Goal: Task Accomplishment & Management: Manage account settings

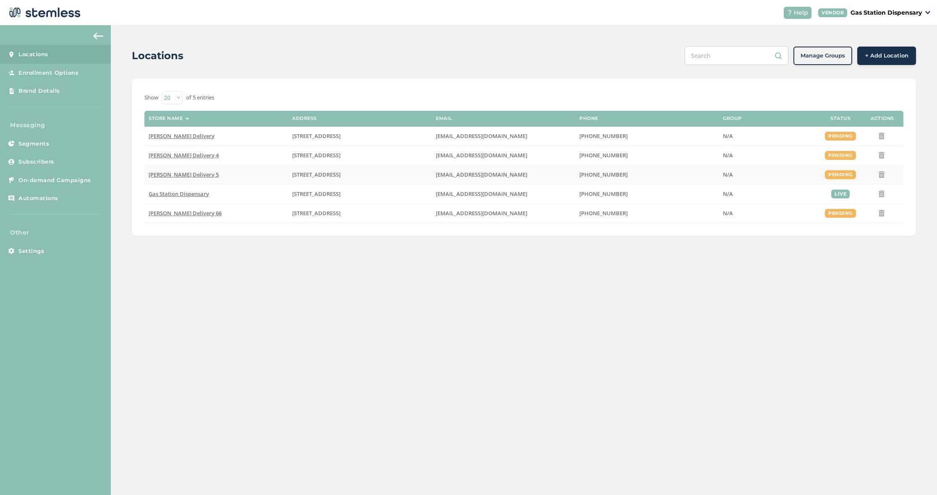
scroll to position [17, 0]
click at [182, 191] on span "Gas Station Dispensary" at bounding box center [179, 194] width 60 height 8
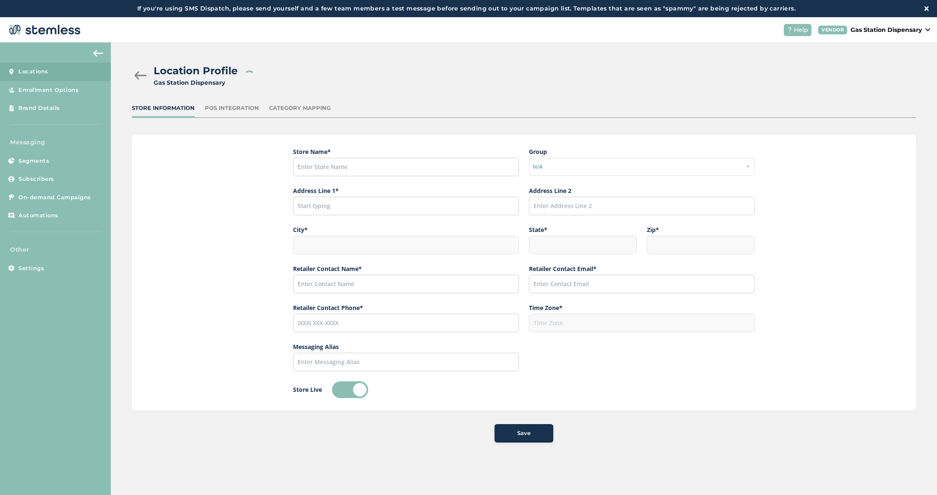
type input "Gas Station Dispensary"
type input "[STREET_ADDRESS]"
type input "[GEOGRAPHIC_DATA]"
type input "CA"
type input "91316"
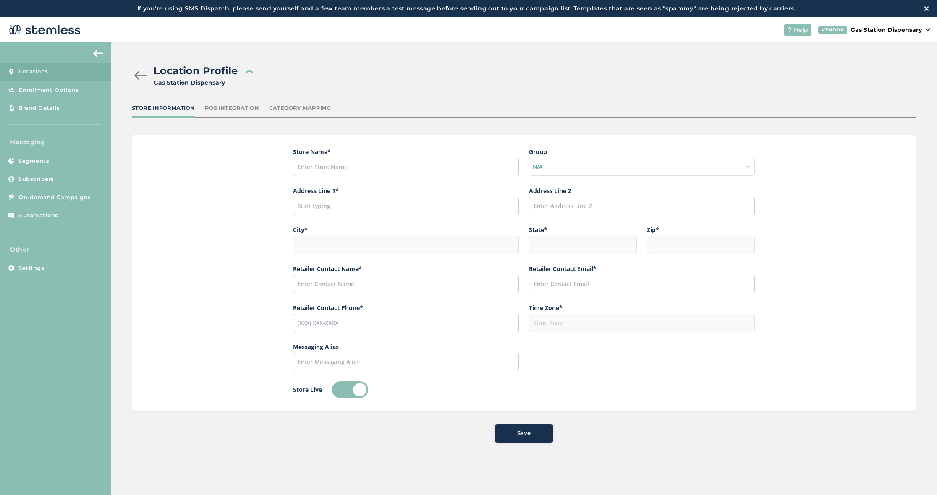
type input "[PERSON_NAME]"
type input "[EMAIL_ADDRESS][DOMAIN_NAME]"
type input "[PHONE_NUMBER]"
type input "America/Los_Angeles"
type input "Gas Station"
